Goal: Task Accomplishment & Management: Use online tool/utility

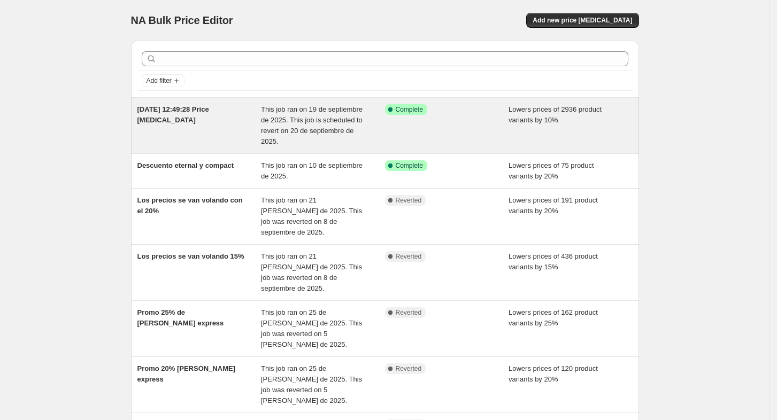
click at [509, 124] on div "Success Complete Complete" at bounding box center [447, 125] width 124 height 43
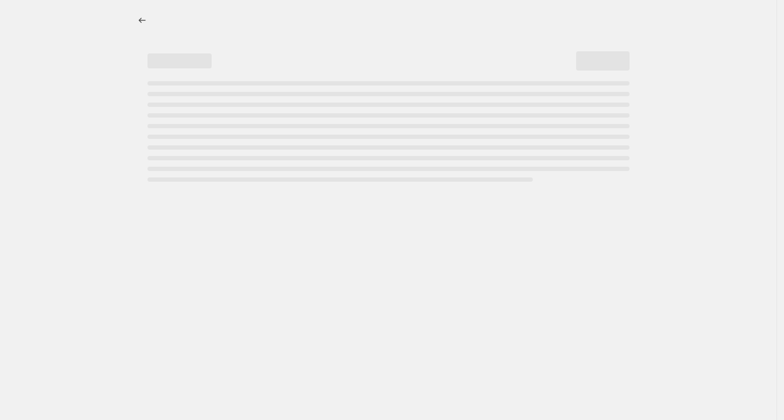
select select "percentage"
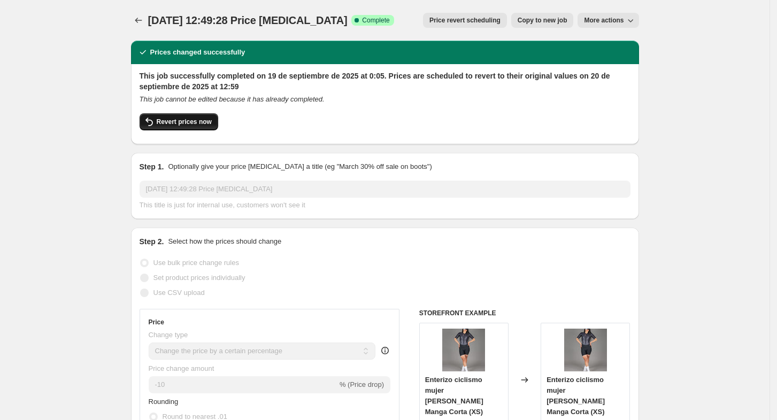
click at [197, 121] on span "Revert prices now" at bounding box center [184, 122] width 55 height 9
checkbox input "false"
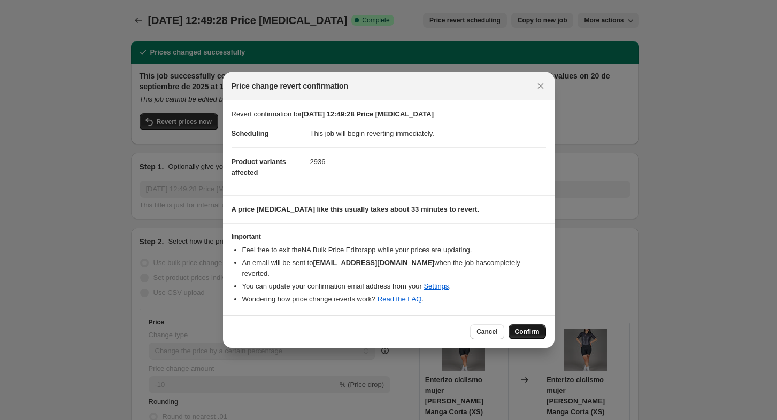
click at [528, 325] on button "Confirm" at bounding box center [527, 332] width 37 height 15
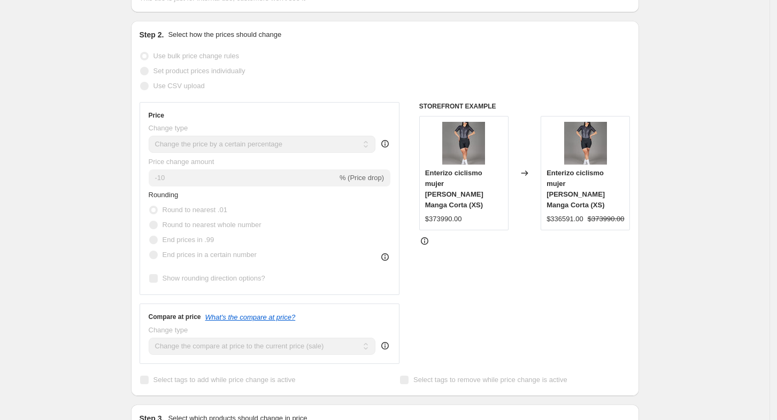
scroll to position [1, 0]
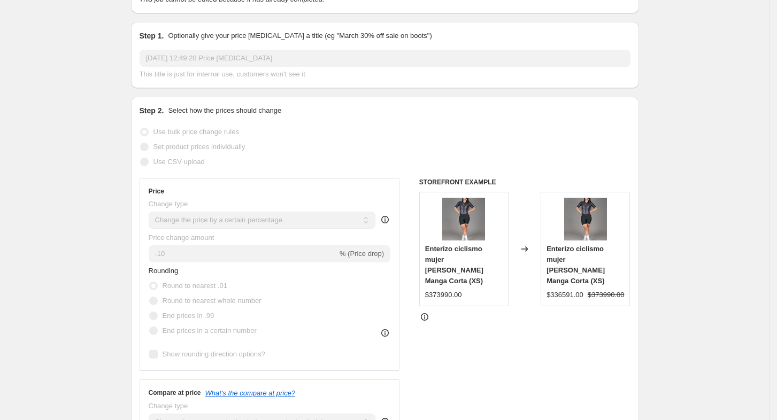
scroll to position [0, 0]
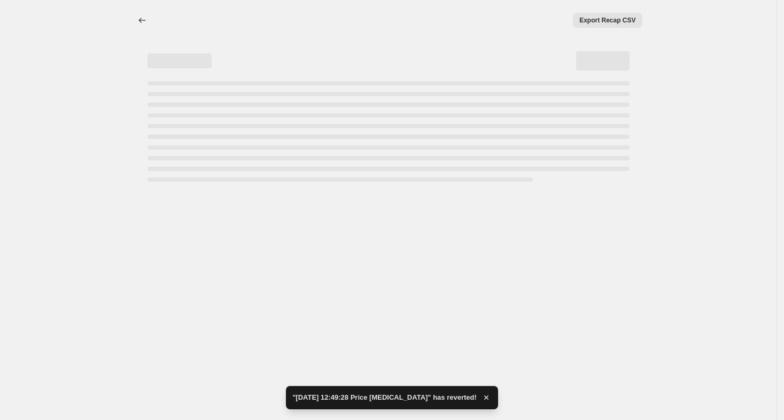
select select "percentage"
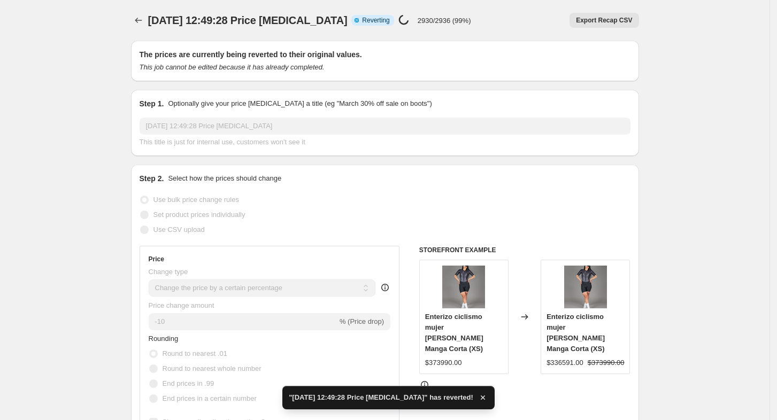
checkbox input "true"
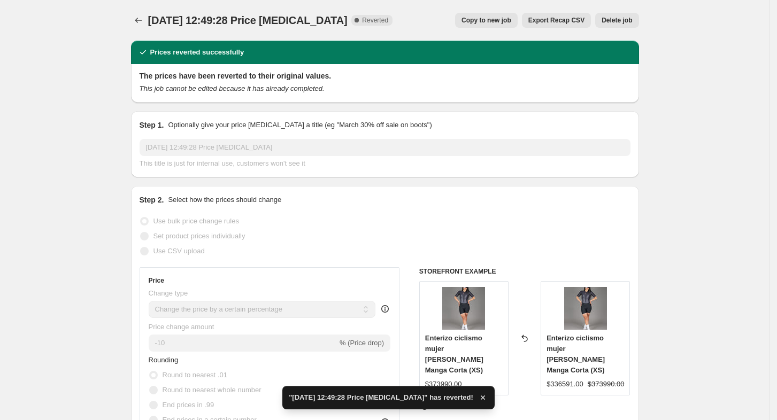
click at [629, 205] on div "Step 2. Select how the prices should change Use bulk price change rules Set pro…" at bounding box center [385, 374] width 491 height 358
click at [492, 22] on span "Copy to new job" at bounding box center [486, 20] width 50 height 9
select select "percentage"
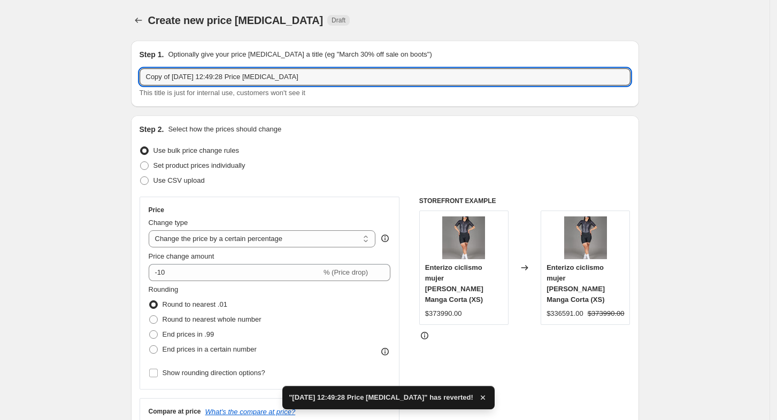
drag, startPoint x: 356, startPoint y: 78, endPoint x: 55, endPoint y: 64, distance: 301.9
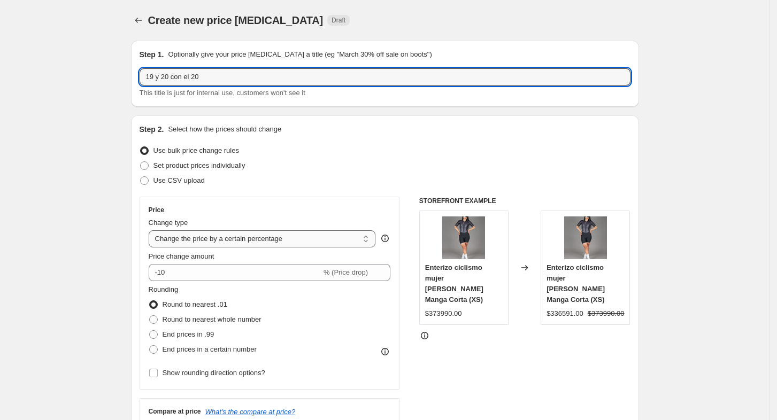
type input "19 y 20 con el 20"
click at [266, 234] on select "Change the price to a certain amount Change the price by a certain amount Chang…" at bounding box center [262, 238] width 227 height 17
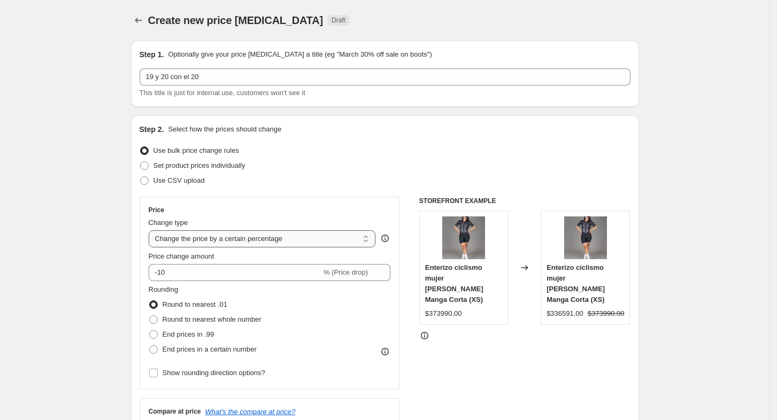
click at [266, 235] on select "Change the price to a certain amount Change the price by a certain amount Chang…" at bounding box center [262, 238] width 227 height 17
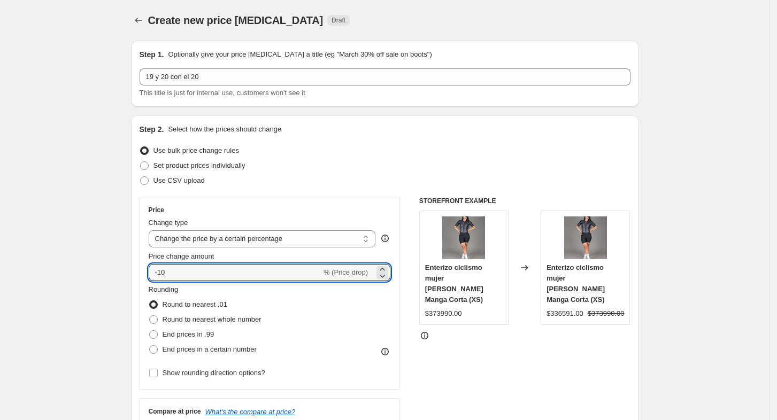
drag, startPoint x: 150, startPoint y: 272, endPoint x: 93, endPoint y: 271, distance: 57.2
click at [174, 264] on input "-10" at bounding box center [235, 272] width 173 height 17
click at [160, 278] on input "-10" at bounding box center [235, 272] width 173 height 17
type input "-20"
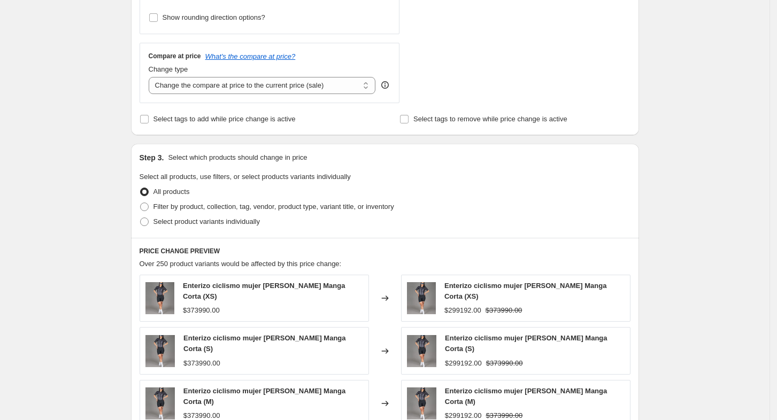
scroll to position [356, 0]
click at [234, 221] on span "Select product variants individually" at bounding box center [206, 221] width 106 height 8
click at [141, 218] on input "Select product variants individually" at bounding box center [140, 217] width 1 height 1
radio input "true"
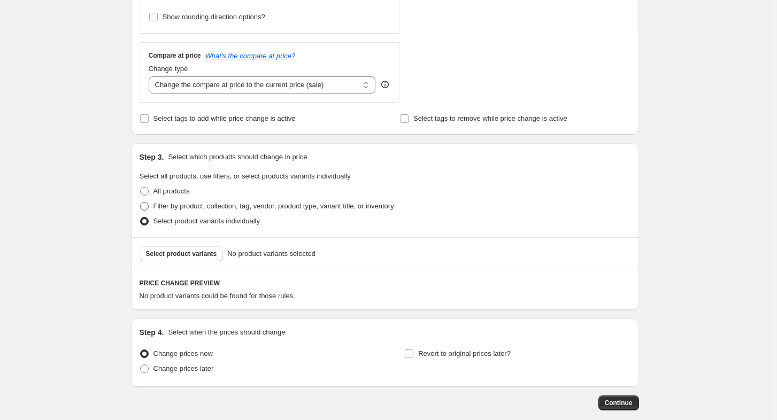
click at [239, 203] on span "Filter by product, collection, tag, vendor, product type, variant title, or inv…" at bounding box center [273, 206] width 241 height 8
click at [141, 203] on input "Filter by product, collection, tag, vendor, product type, variant title, or inv…" at bounding box center [140, 202] width 1 height 1
radio input "true"
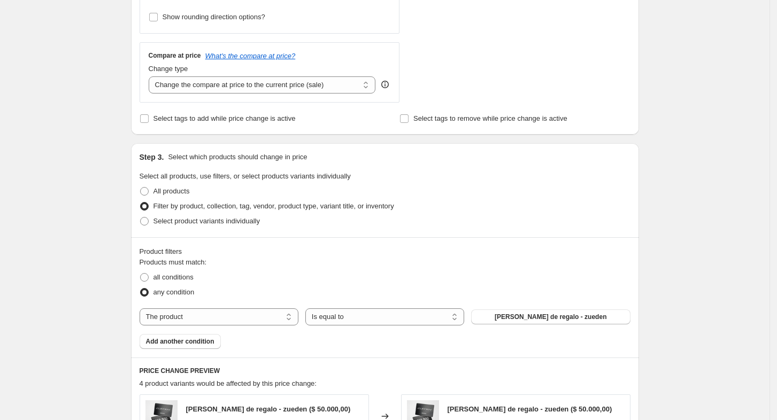
drag, startPoint x: 236, startPoint y: 319, endPoint x: 217, endPoint y: 328, distance: 21.3
click at [237, 319] on select "The product The product's collection The product's tag The product's vendor The…" at bounding box center [219, 317] width 159 height 17
select select "collection"
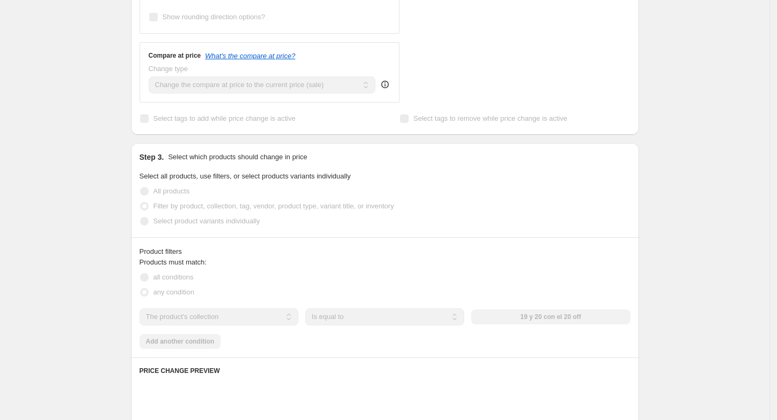
click at [543, 313] on div "The product The product's collection The product's tag The product's vendor The…" at bounding box center [385, 317] width 491 height 17
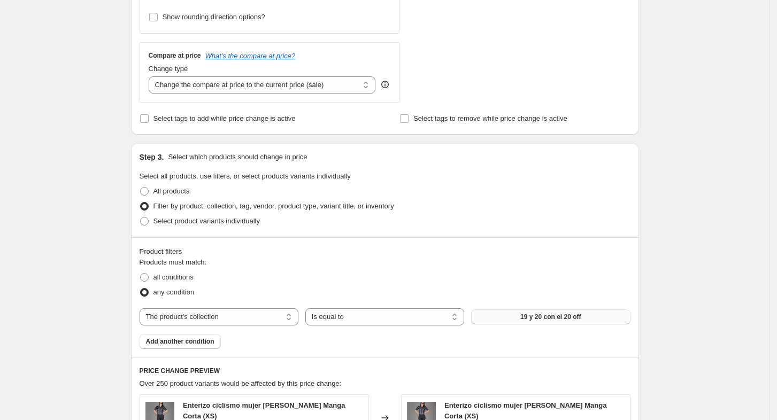
click at [568, 323] on button "19 y 20 con el 20 off" at bounding box center [550, 317] width 159 height 15
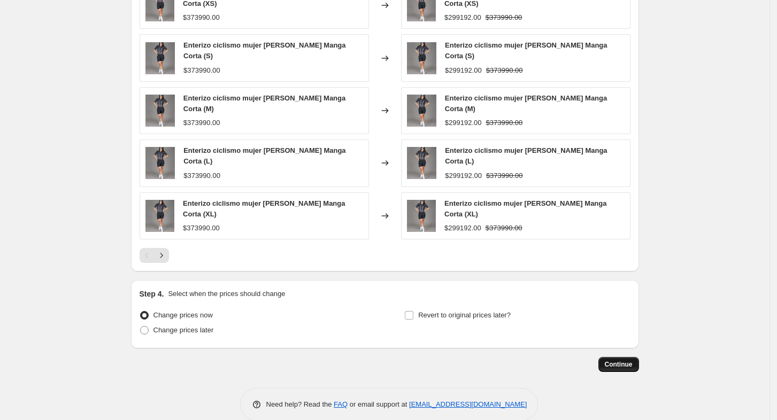
click at [612, 360] on span "Continue" at bounding box center [619, 364] width 28 height 9
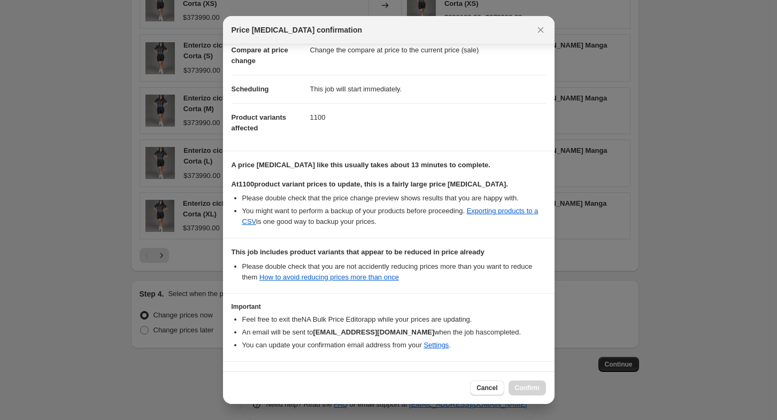
scroll to position [88, 0]
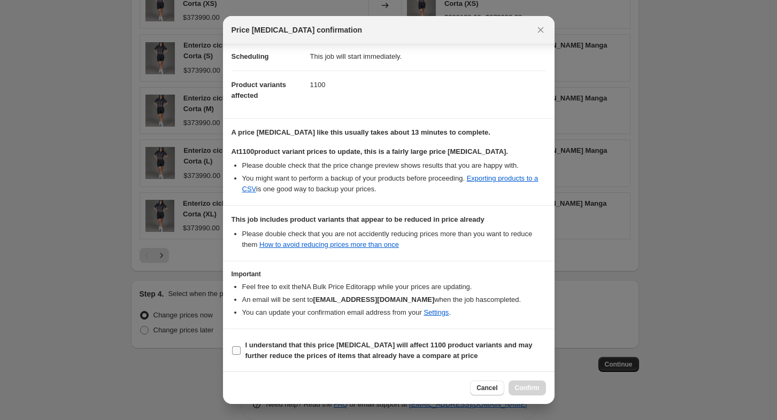
click at [327, 356] on b "I understand that this price [MEDICAL_DATA] will affect 1100 product variants a…" at bounding box center [388, 350] width 287 height 19
click at [241, 355] on input "I understand that this price [MEDICAL_DATA] will affect 1100 product variants a…" at bounding box center [236, 351] width 9 height 9
checkbox input "true"
click at [534, 386] on span "Confirm" at bounding box center [527, 388] width 25 height 9
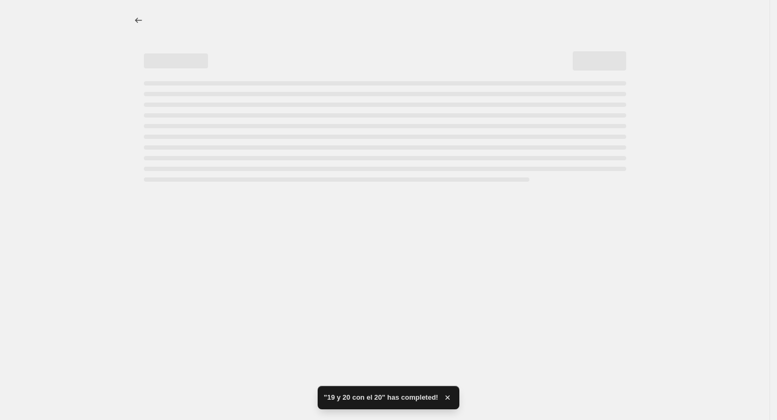
select select "percentage"
select select "collection"
